Goal: Task Accomplishment & Management: Complete application form

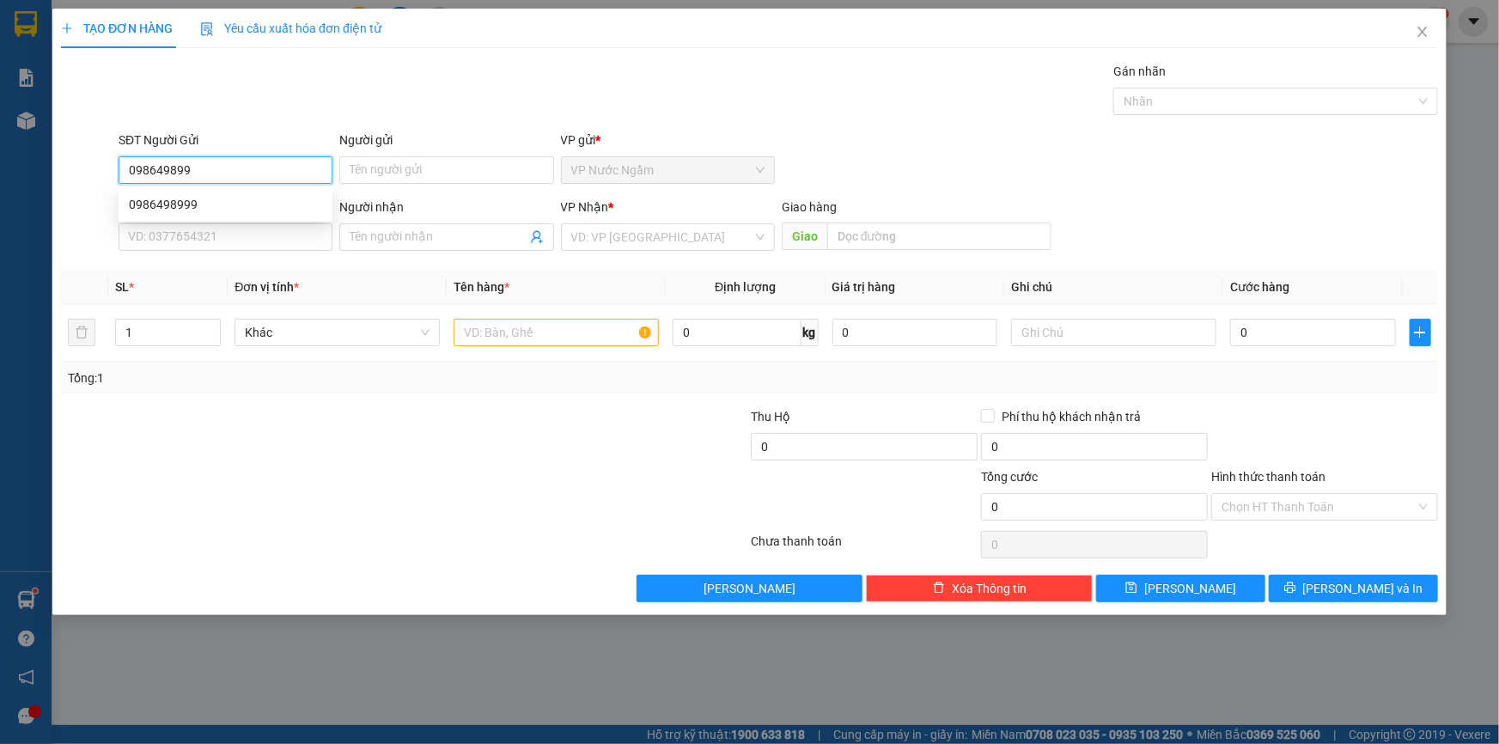
type input "0986498999"
click at [187, 210] on div "0986498999" at bounding box center [225, 204] width 193 height 19
type input "0971866258"
type input "0905532083"
type input "150.000"
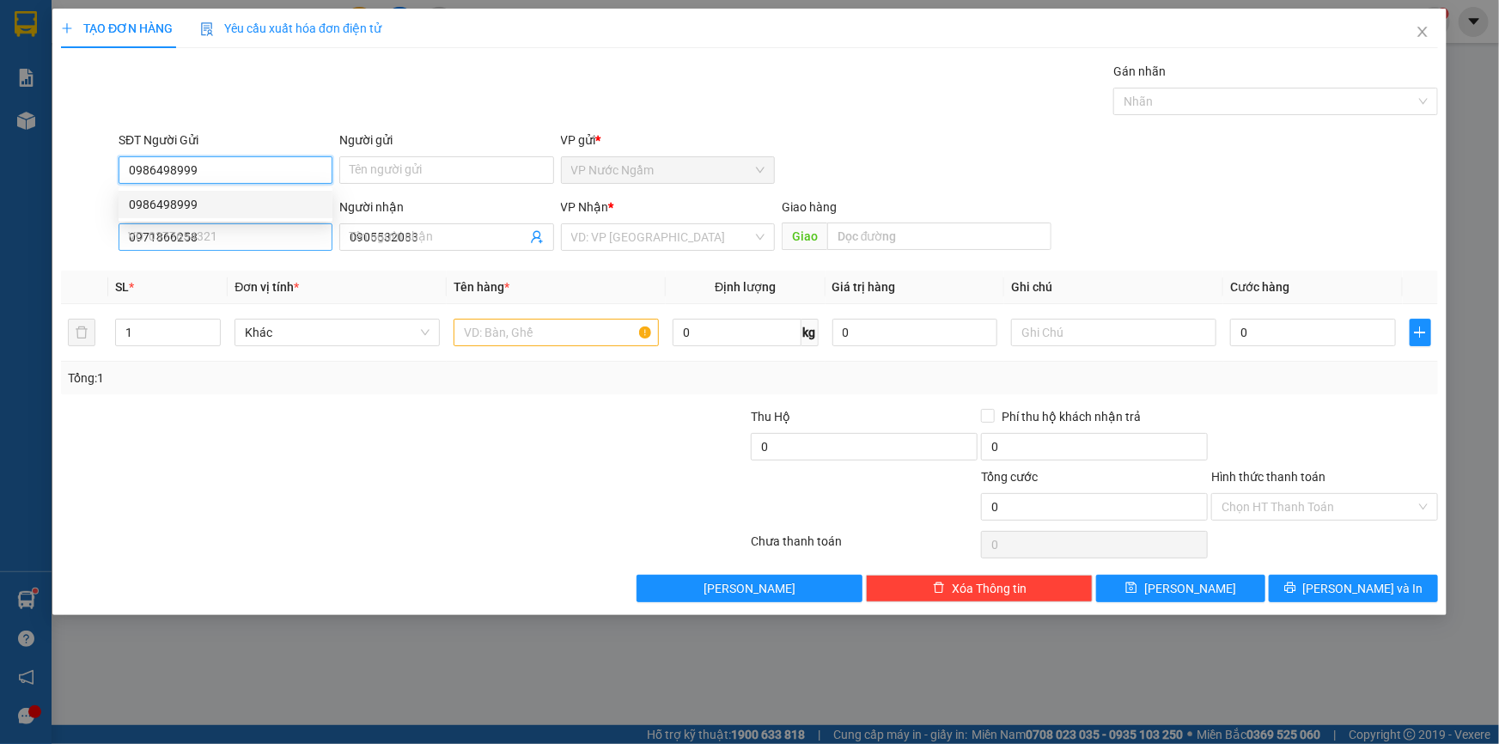
type input "150.000"
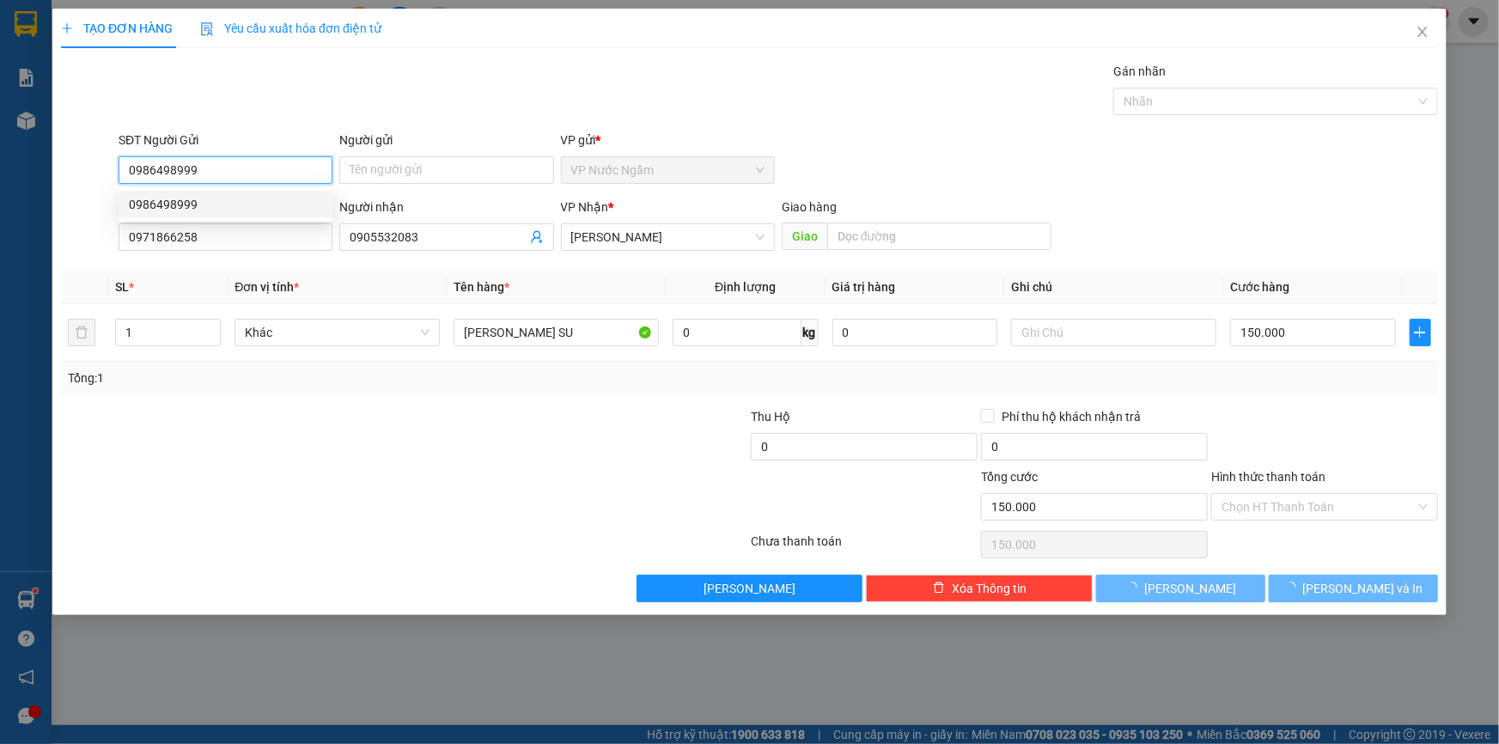
type input "0986498999"
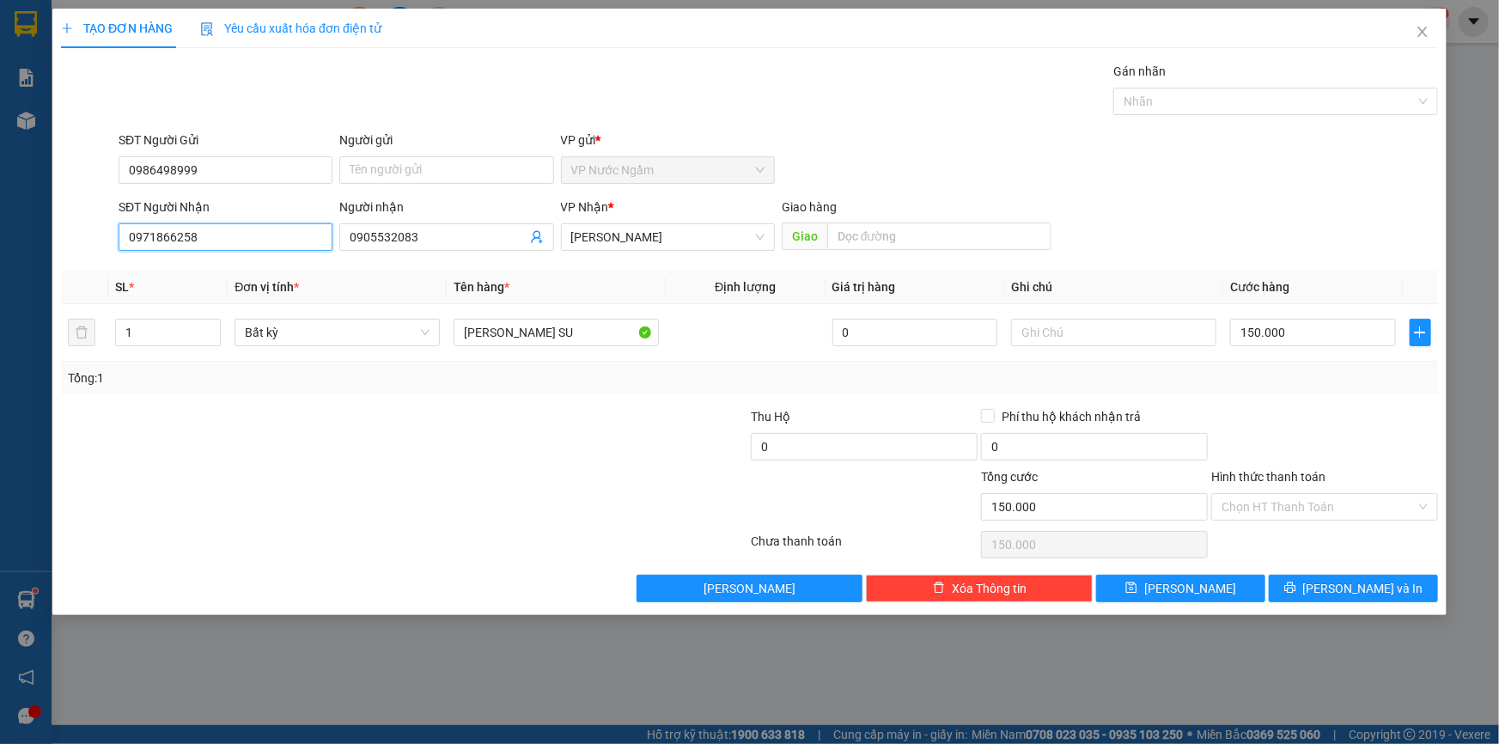
drag, startPoint x: 191, startPoint y: 253, endPoint x: 19, endPoint y: 263, distance: 172.1
click at [19, 263] on div "TẠO ĐƠN HÀNG Yêu cầu xuất [PERSON_NAME] điện tử Transit Pickup Surcharge Ids Tr…" at bounding box center [749, 372] width 1499 height 744
click at [1331, 350] on td "150.000" at bounding box center [1313, 333] width 180 height 58
click at [1352, 329] on input "150.000" at bounding box center [1313, 332] width 166 height 27
type input "3"
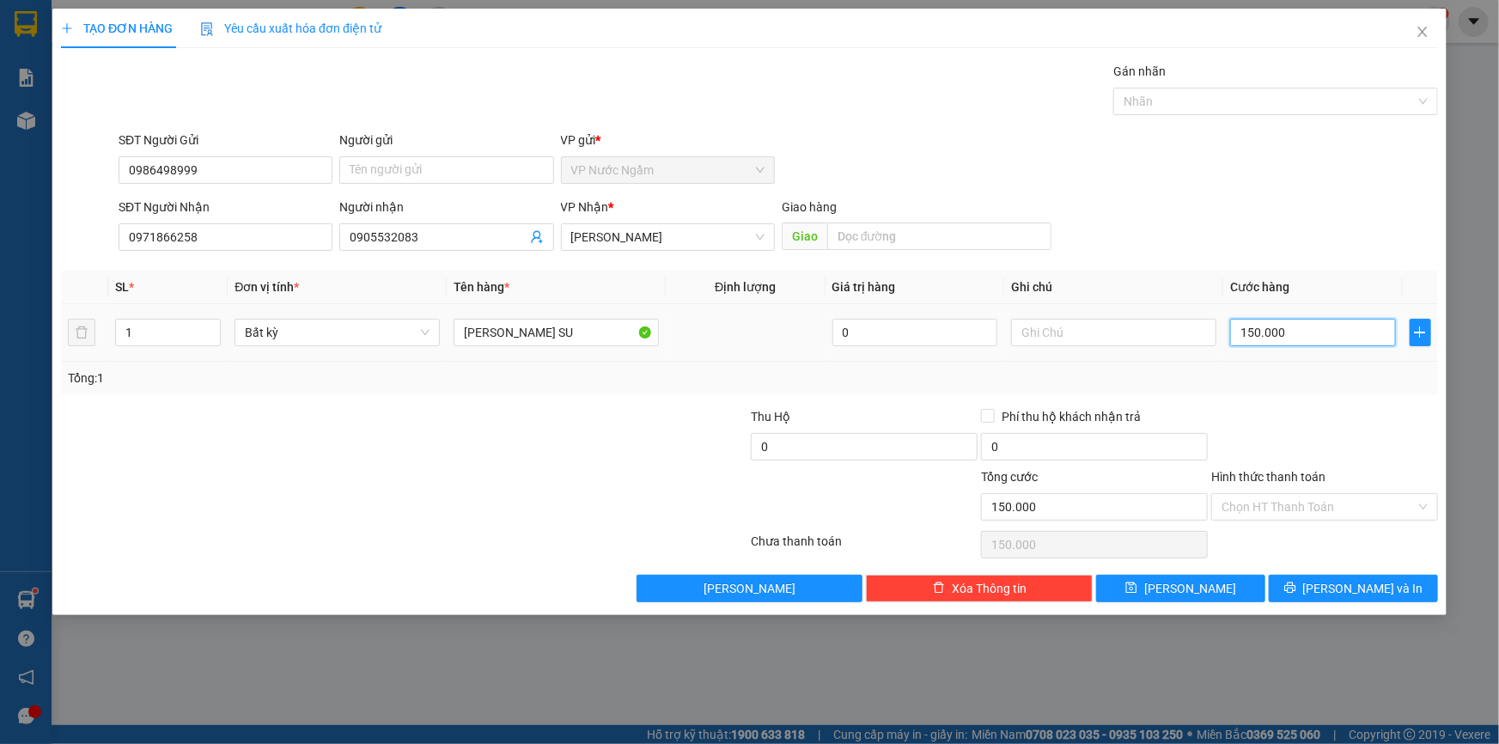
type input "3"
type input "30"
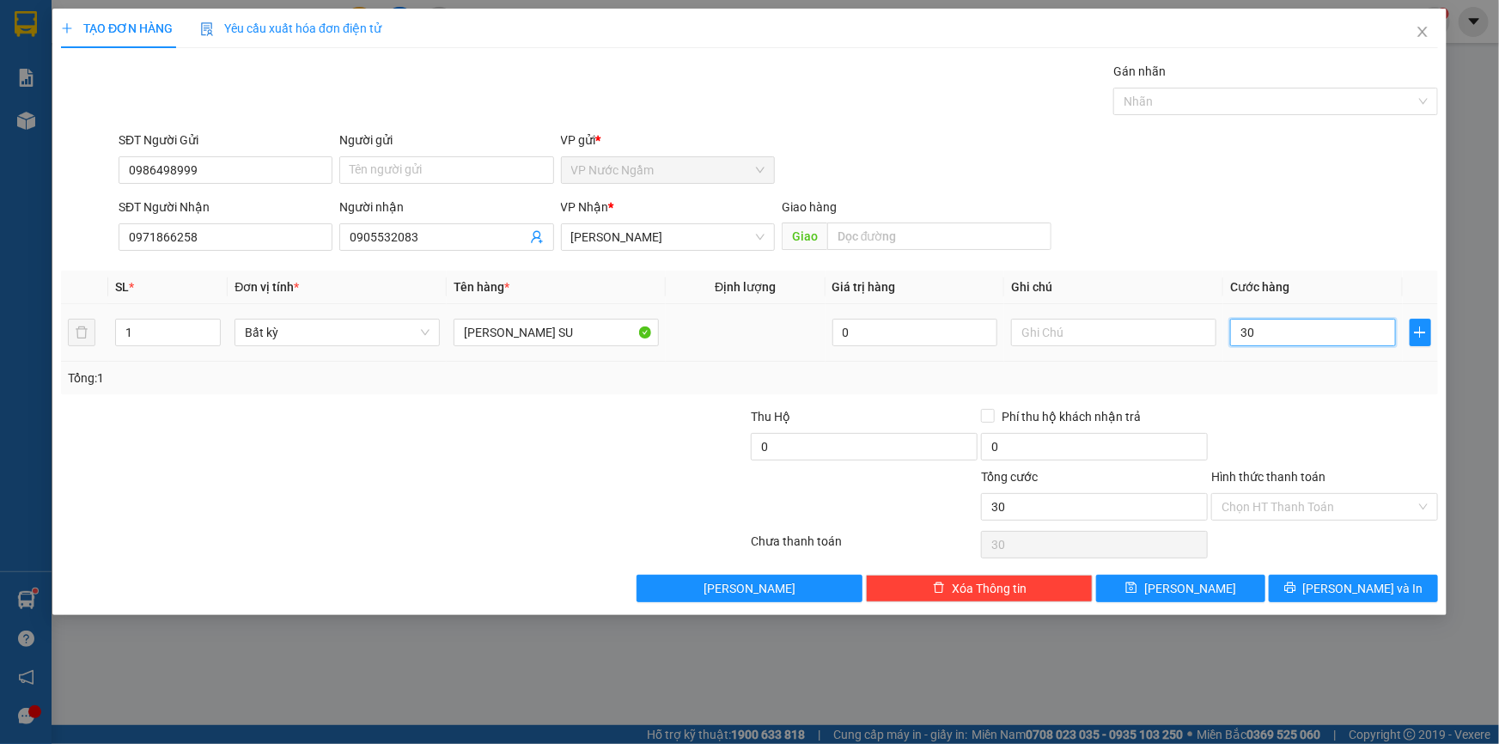
type input "300"
type input "3.000"
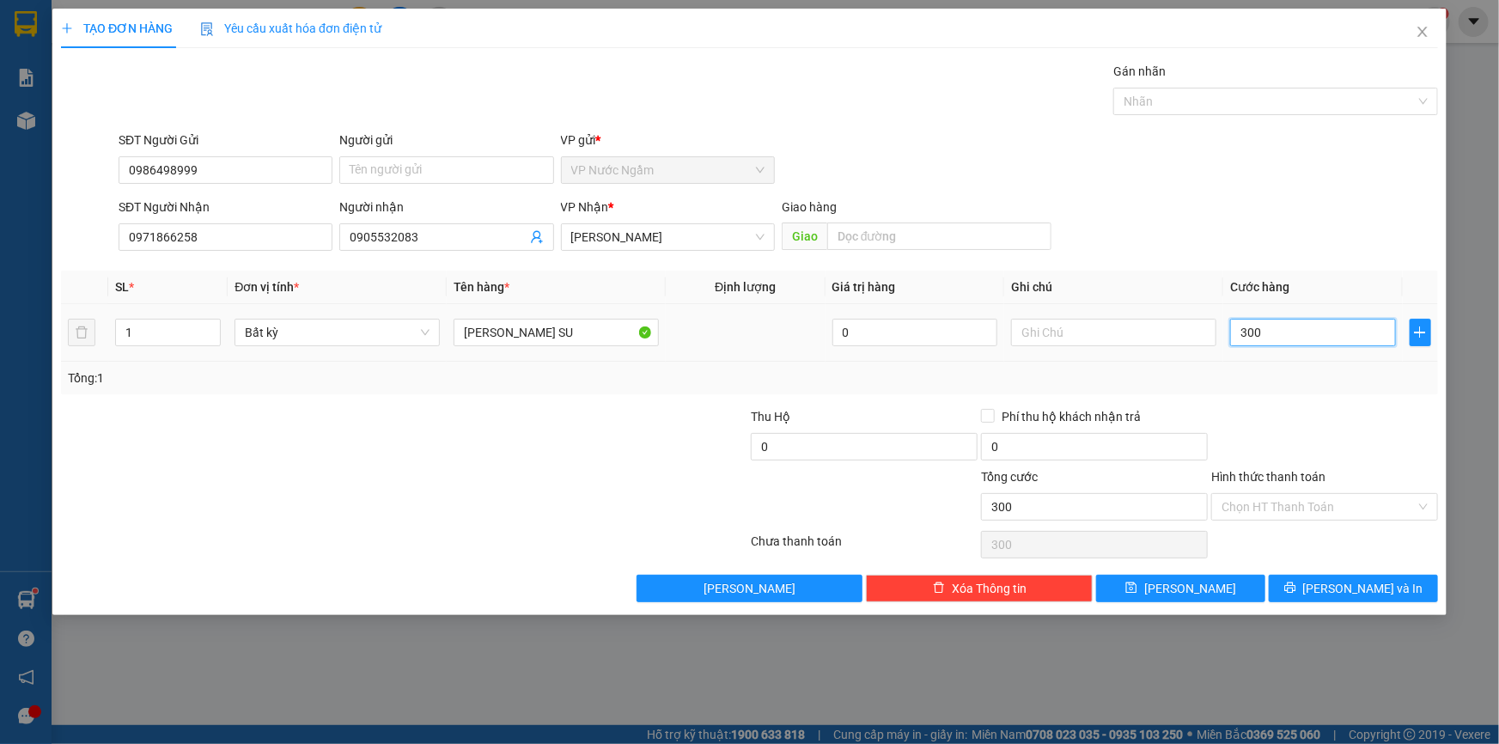
type input "3.000"
type input "30.000"
type input "300.000"
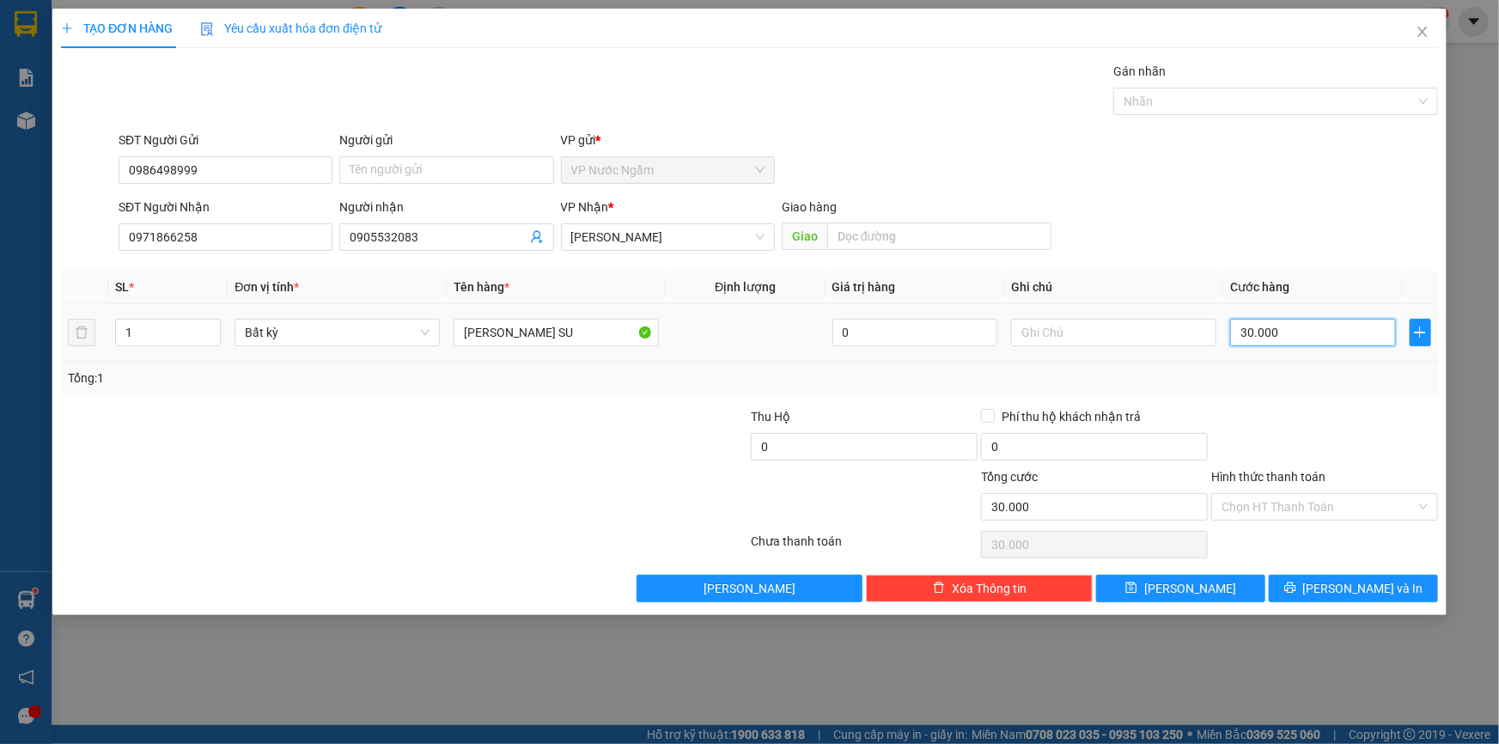
type input "300.000"
click at [1317, 579] on button "[PERSON_NAME] và In" at bounding box center [1353, 588] width 169 height 27
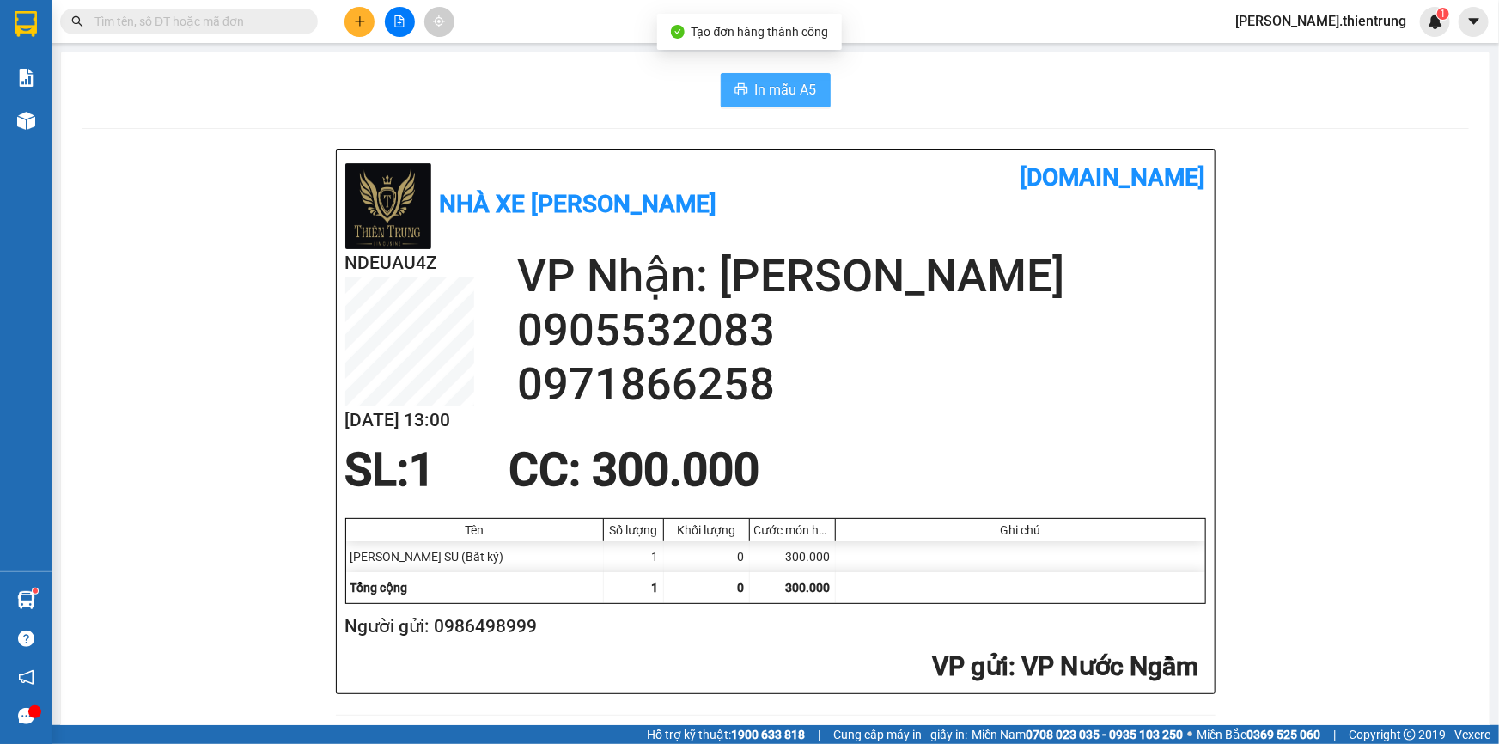
click at [755, 98] on span "In mẫu A5" at bounding box center [786, 89] width 62 height 21
drag, startPoint x: 998, startPoint y: 106, endPoint x: 938, endPoint y: 94, distance: 61.2
click at [395, 22] on icon "file-add" at bounding box center [399, 21] width 12 height 12
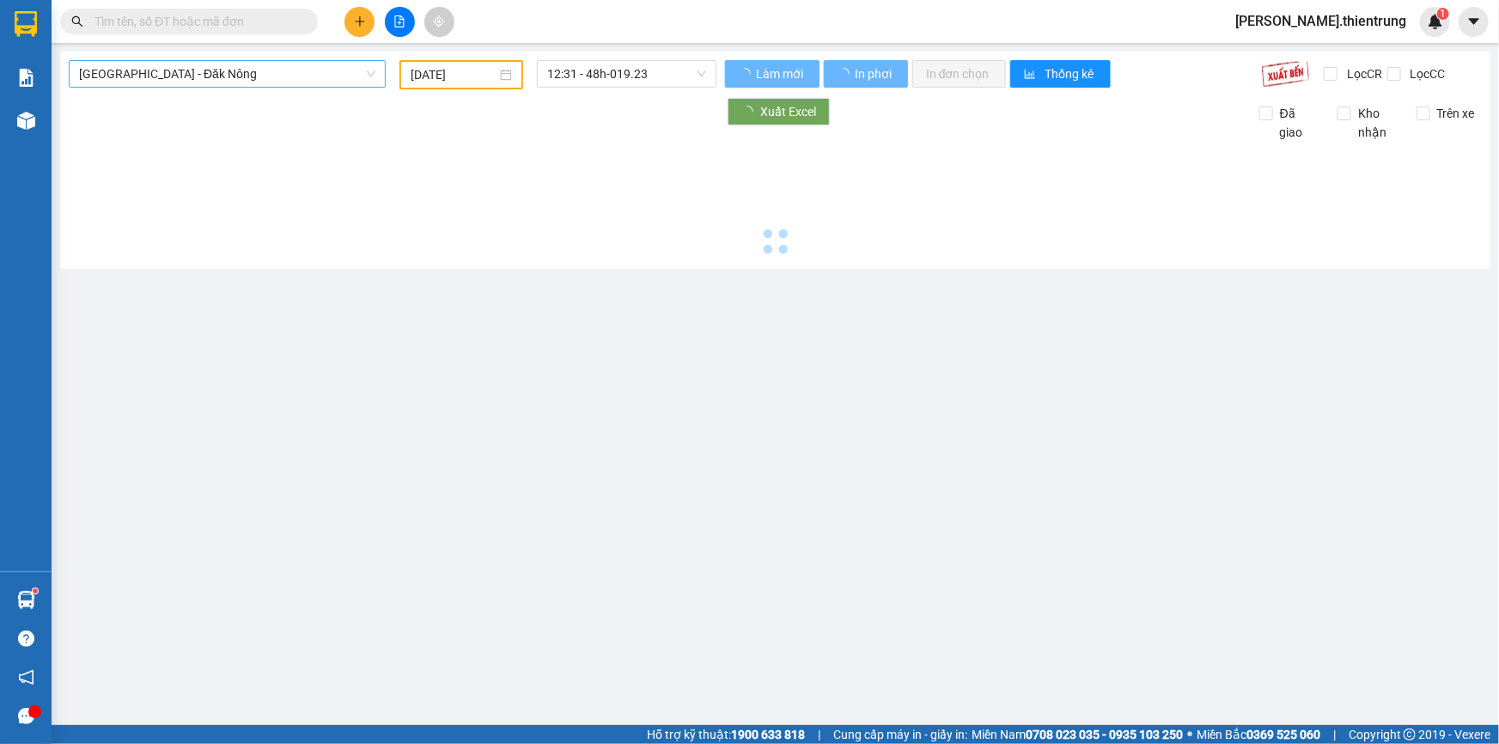
type input "[DATE]"
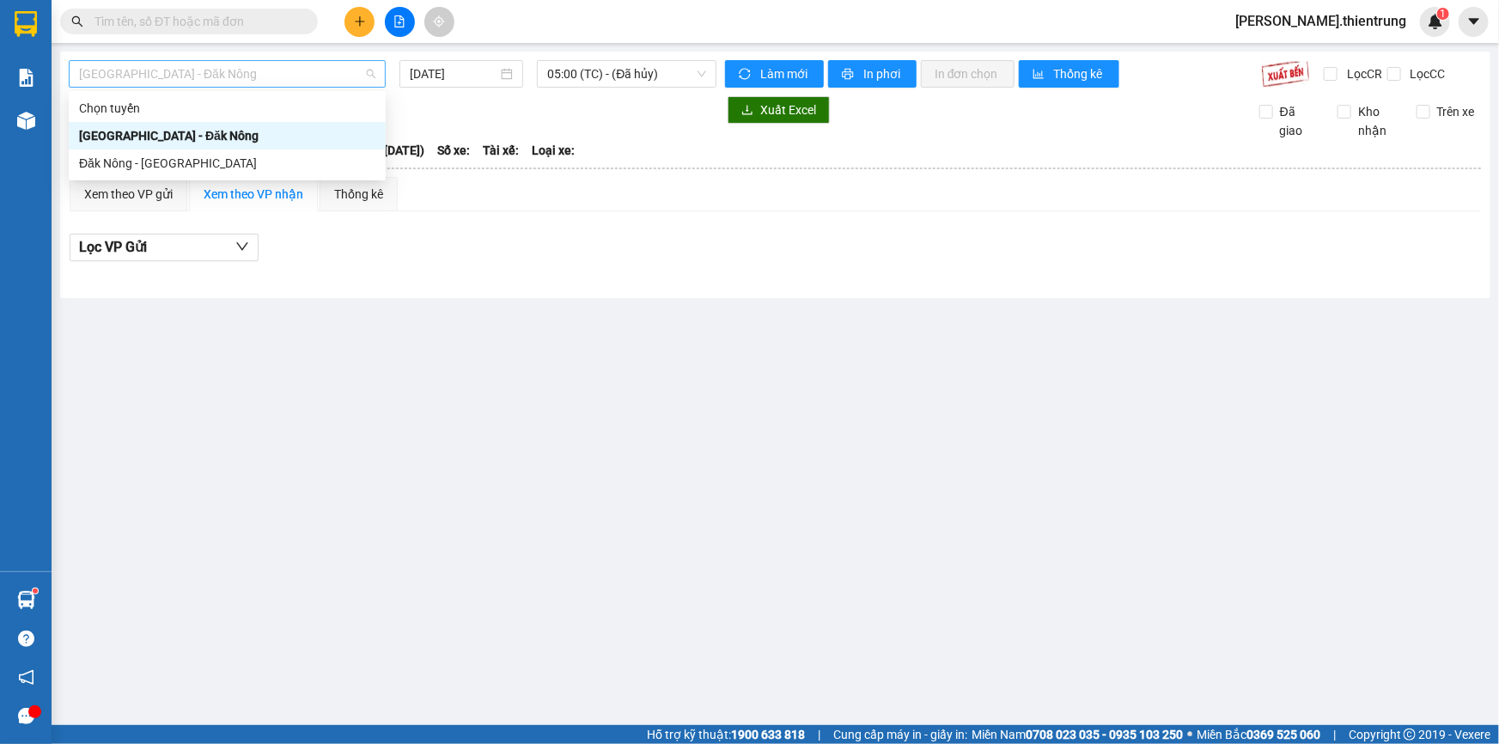
click at [216, 77] on span "[GEOGRAPHIC_DATA] - Đăk Nông" at bounding box center [227, 74] width 296 height 26
click at [186, 163] on div "Đăk Nông - [GEOGRAPHIC_DATA]" at bounding box center [227, 163] width 296 height 19
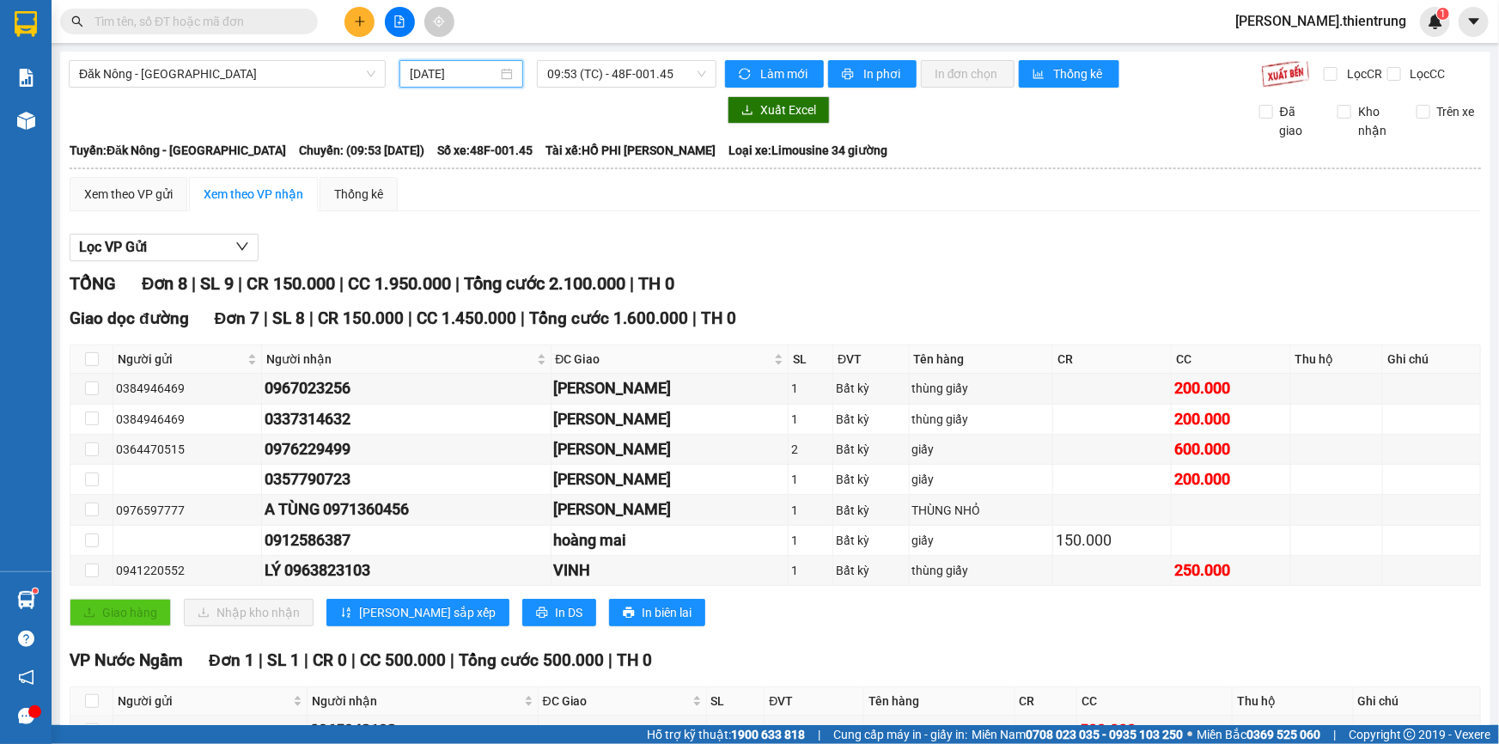
click at [481, 66] on input "[DATE]" at bounding box center [454, 73] width 88 height 19
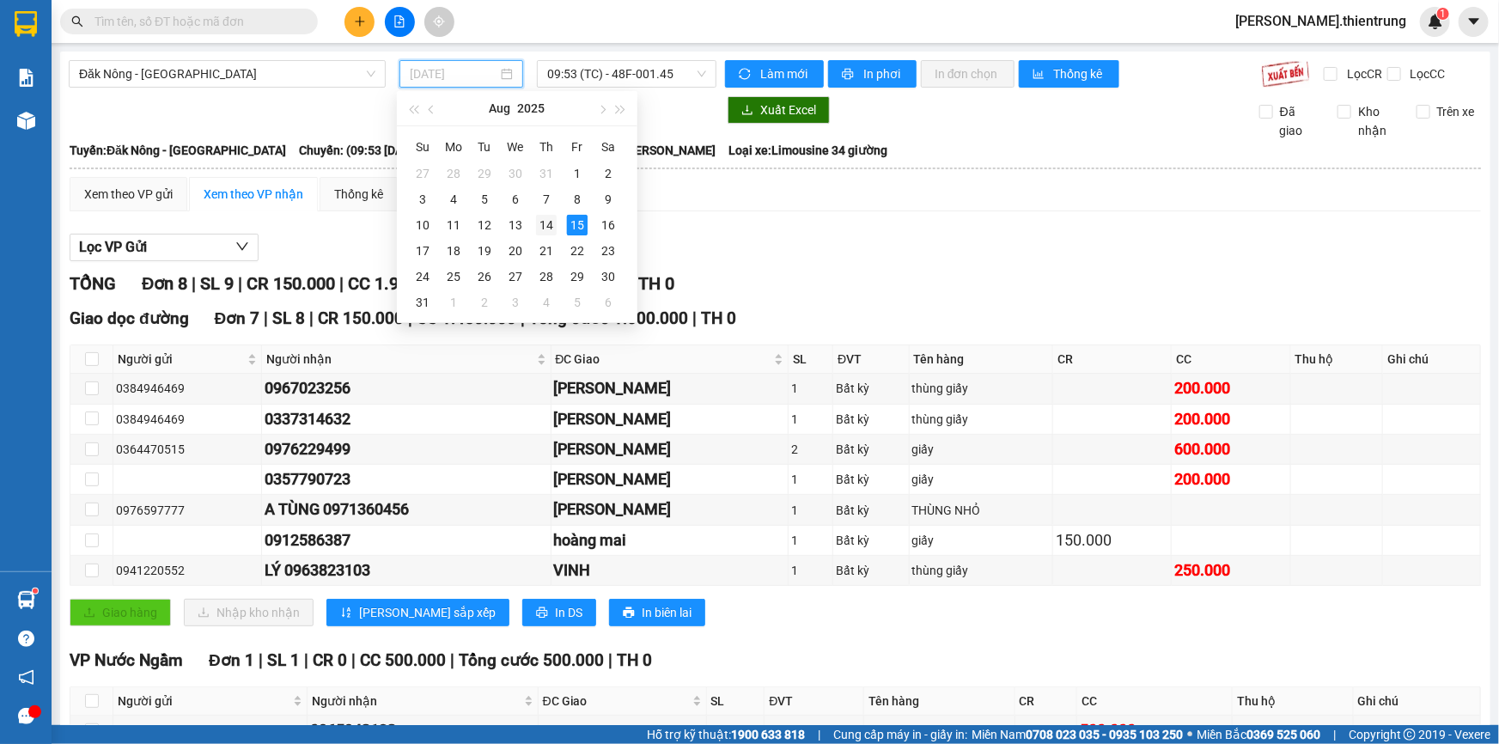
click at [557, 227] on td "14" at bounding box center [546, 225] width 31 height 26
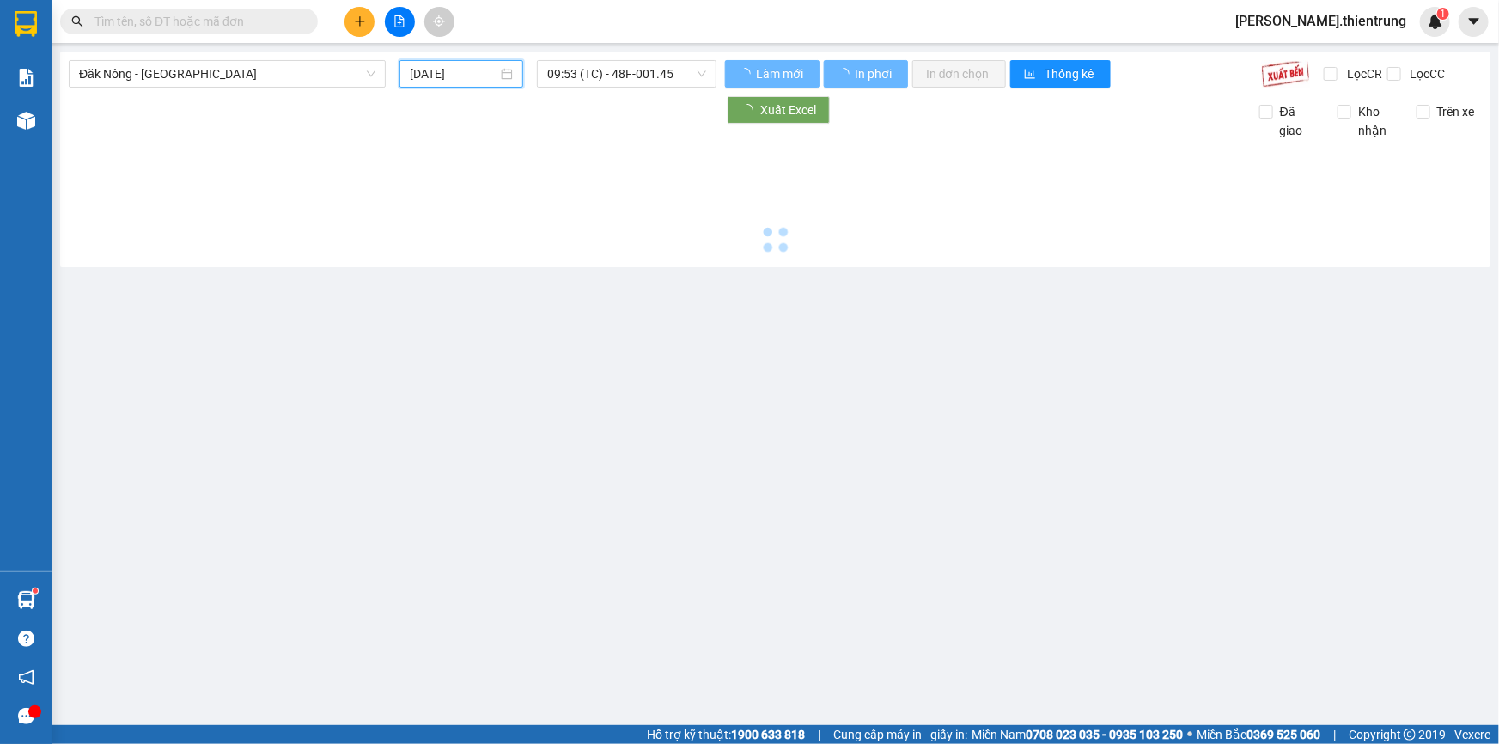
type input "[DATE]"
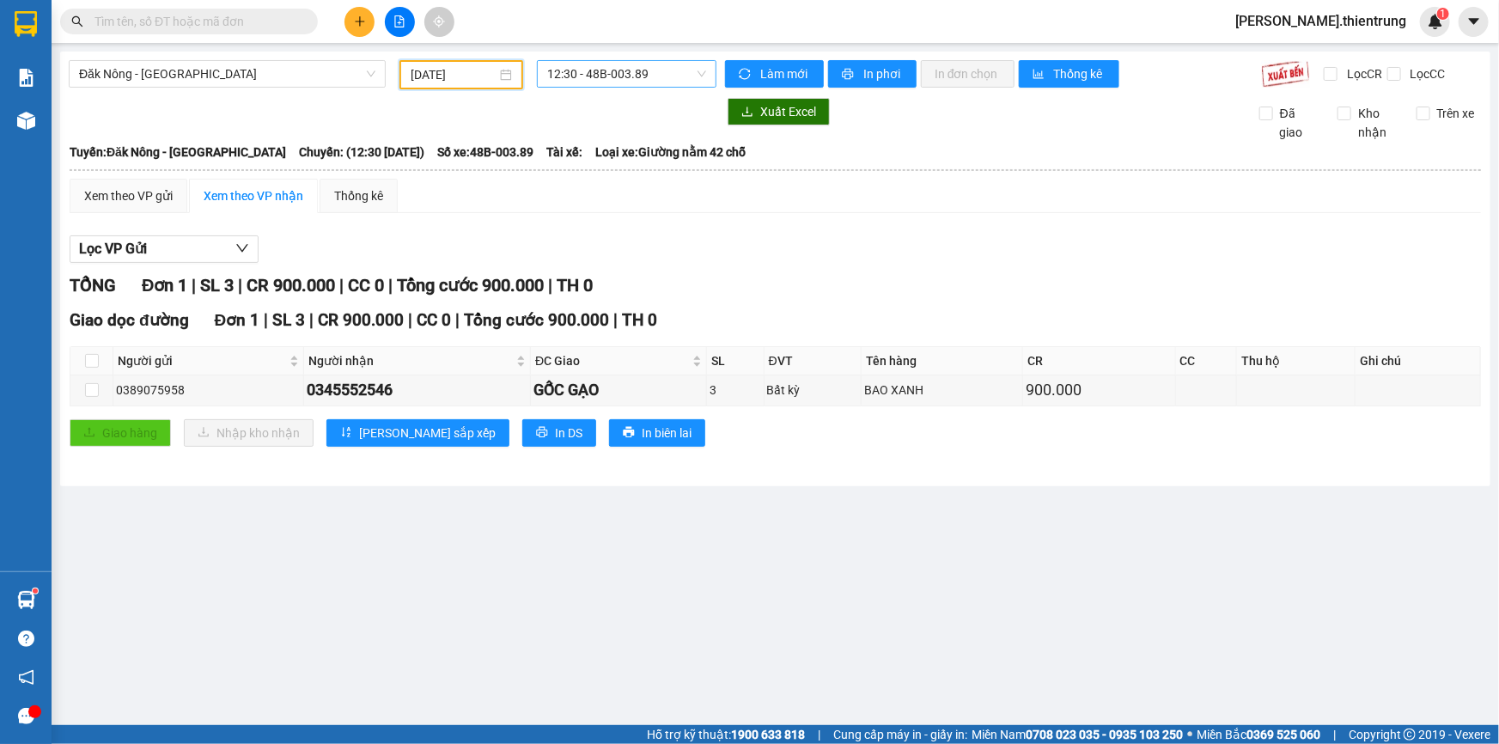
click at [604, 71] on span "12:30 - 48B-003.89" at bounding box center [626, 74] width 159 height 26
click at [634, 155] on div "12:31 - 48h-019.23" at bounding box center [615, 163] width 134 height 19
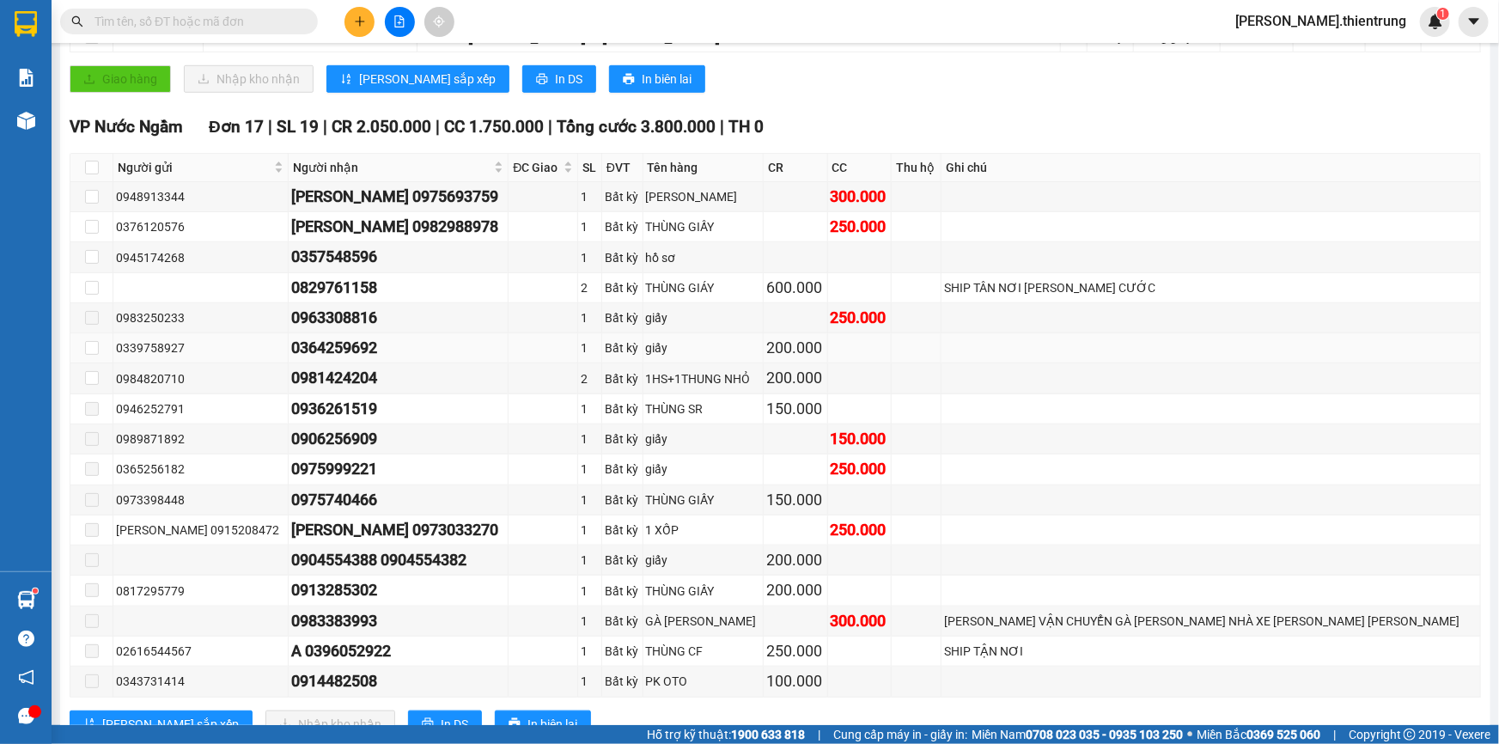
scroll to position [562, 0]
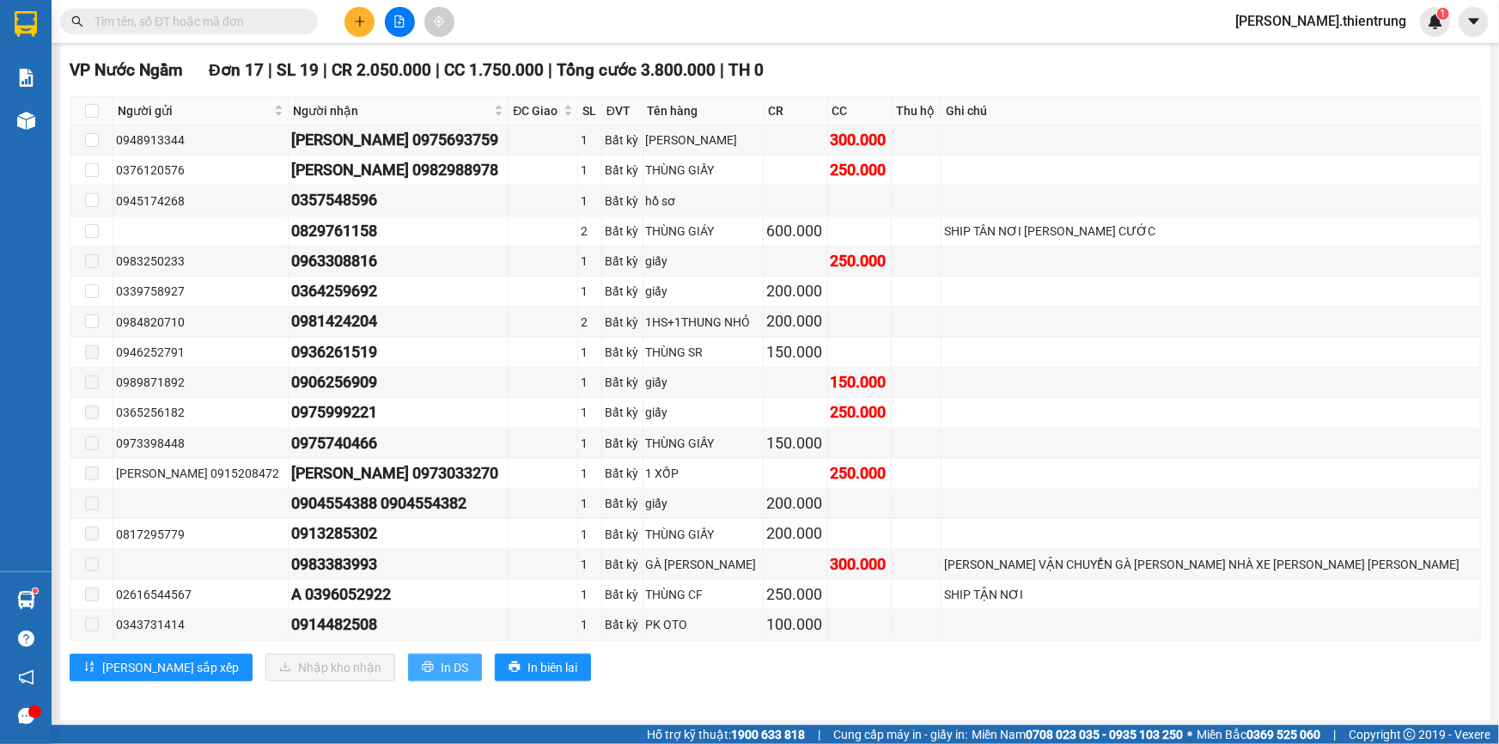
click at [441, 658] on span "In DS" at bounding box center [454, 667] width 27 height 19
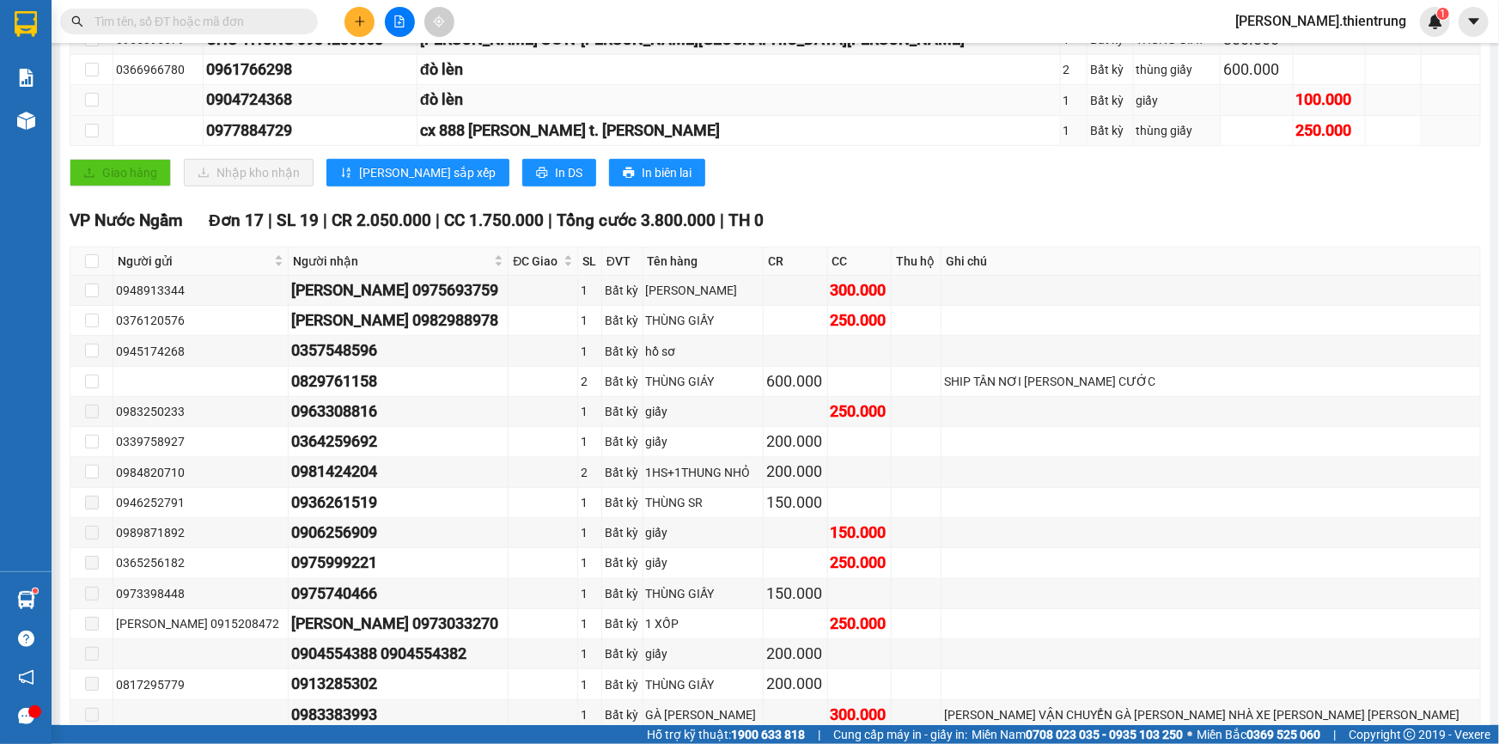
scroll to position [405, 0]
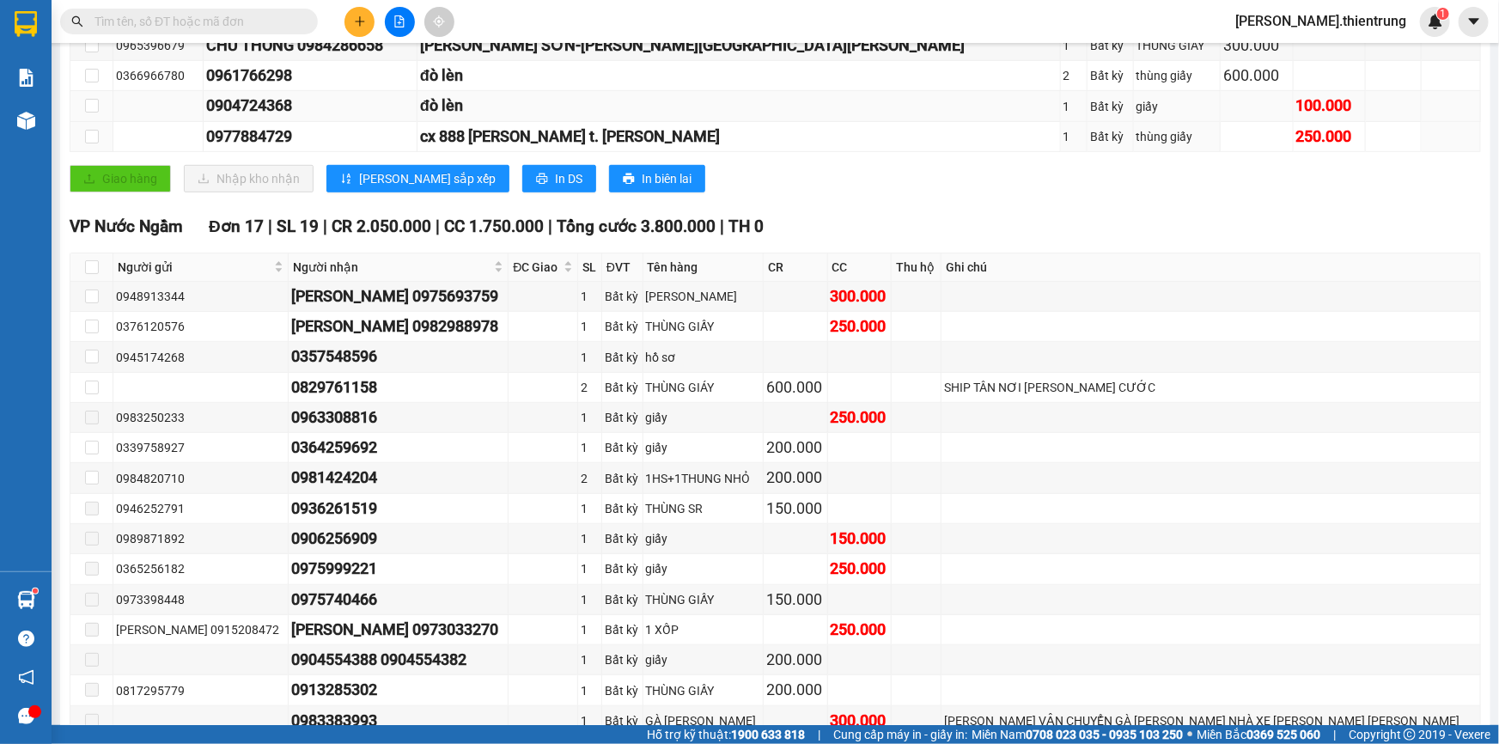
click at [1134, 93] on td "giấy" at bounding box center [1178, 106] width 88 height 30
drag, startPoint x: 967, startPoint y: 174, endPoint x: 760, endPoint y: 197, distance: 208.3
click at [962, 177] on div "Giao hàng Nhập kho nhận Lưu sắp xếp In DS In biên lai" at bounding box center [775, 178] width 1411 height 27
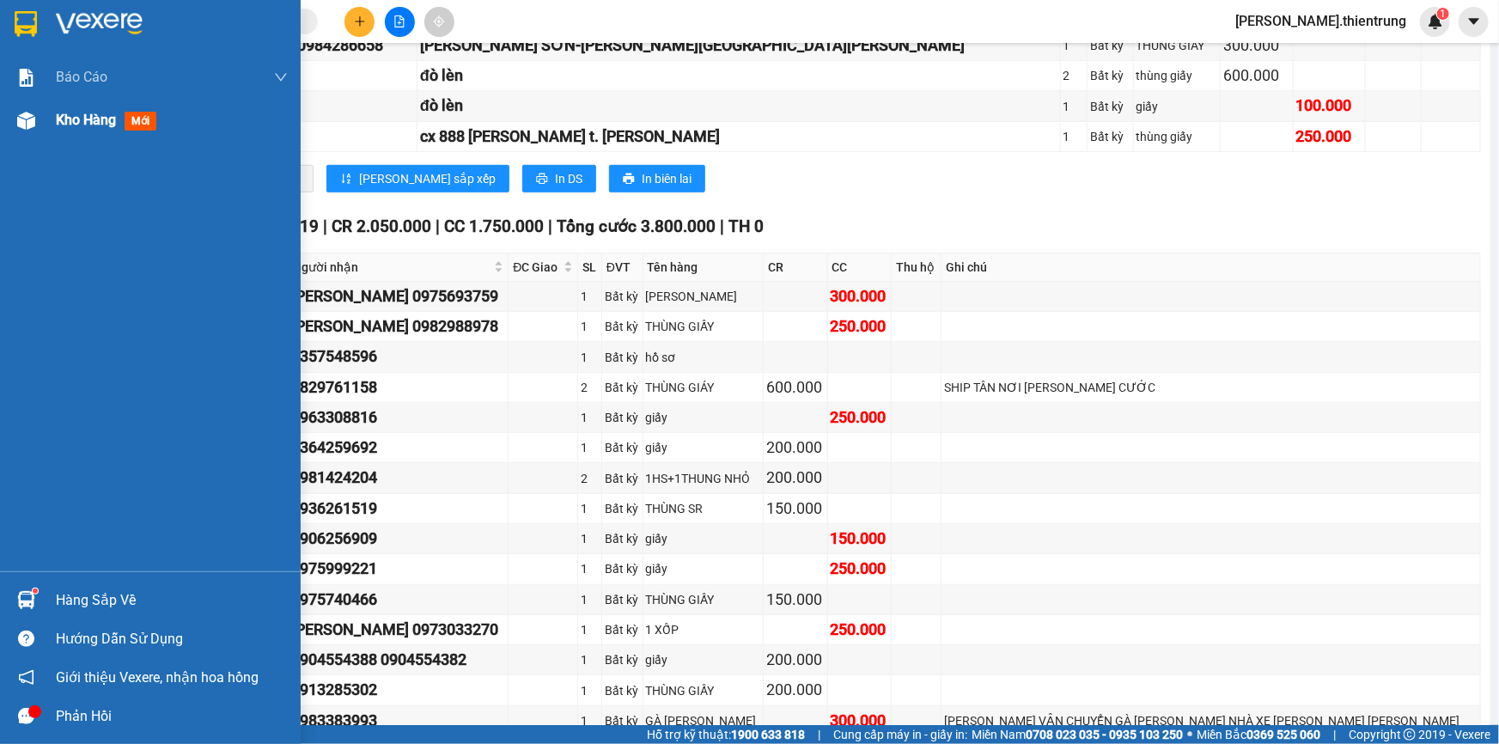
click at [98, 118] on span "Kho hàng" at bounding box center [86, 120] width 60 height 16
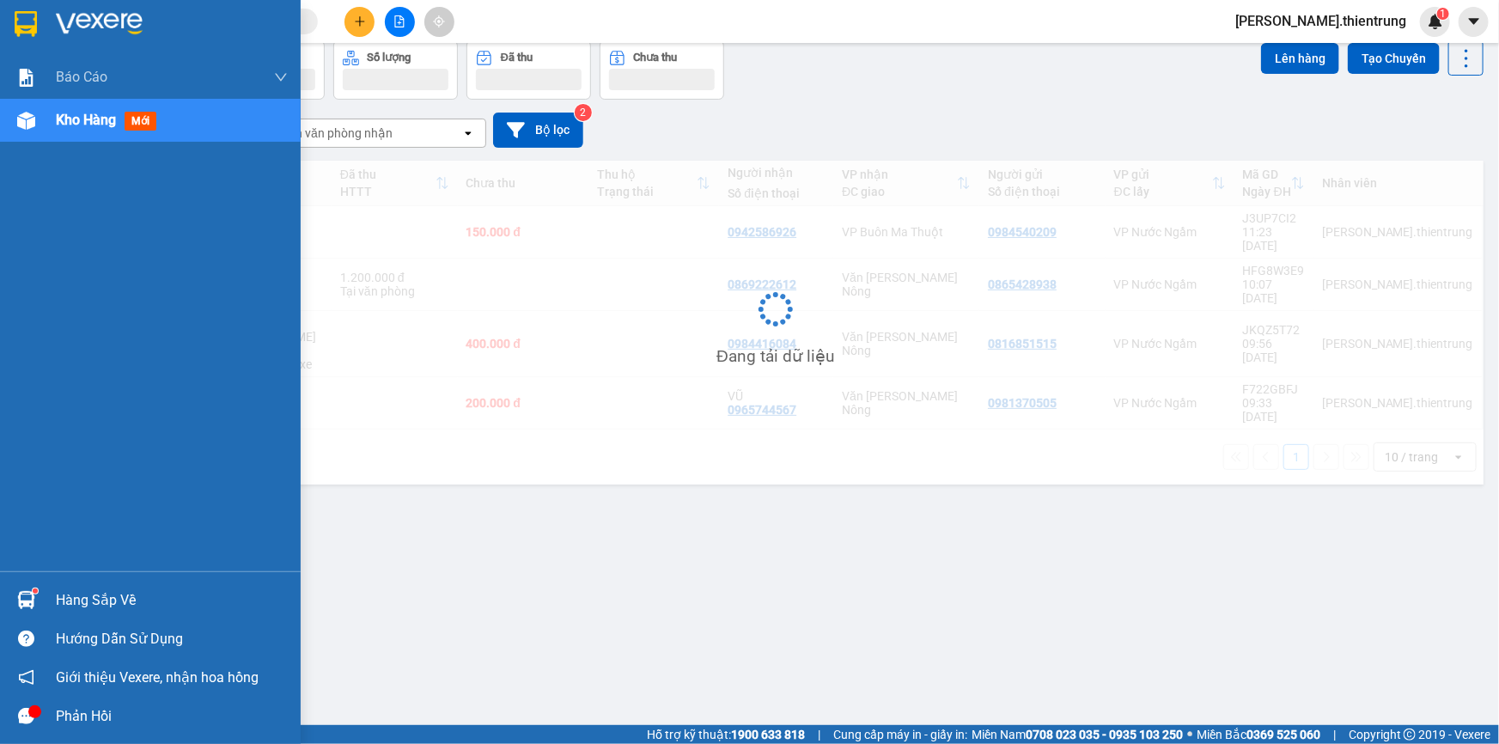
click at [98, 118] on span "Kho hàng" at bounding box center [86, 120] width 60 height 16
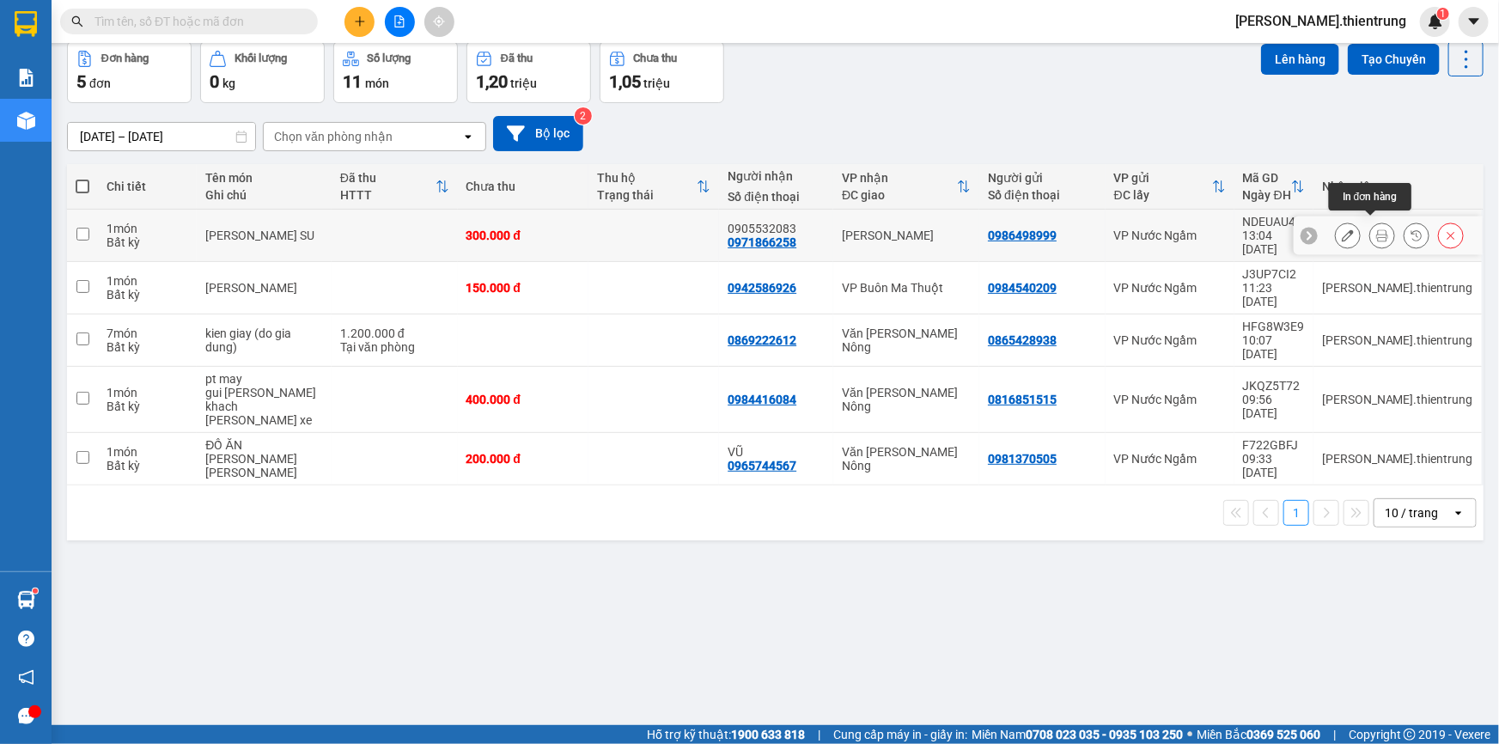
click at [1376, 231] on icon at bounding box center [1382, 235] width 12 height 12
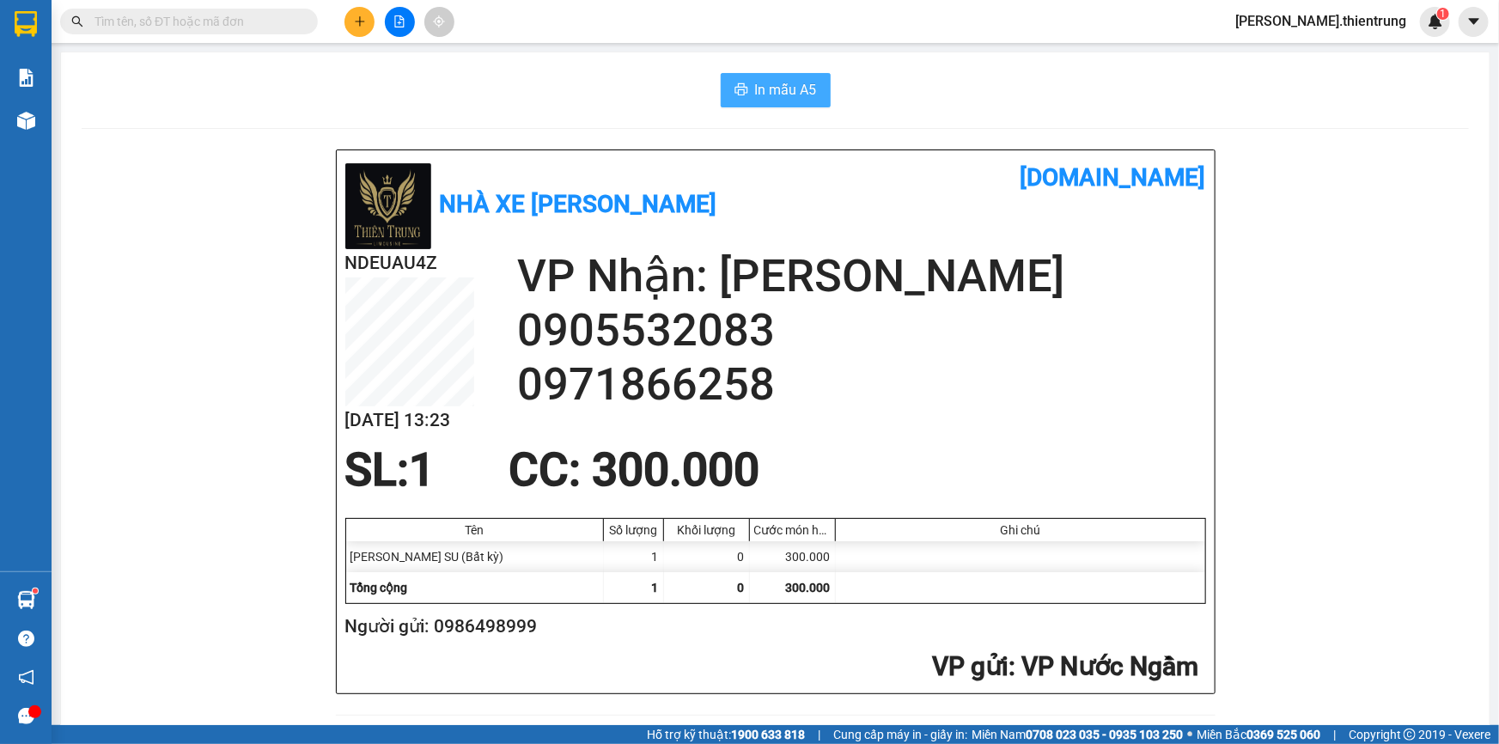
click at [774, 84] on span "In mẫu A5" at bounding box center [786, 89] width 62 height 21
